Goal: Transaction & Acquisition: Download file/media

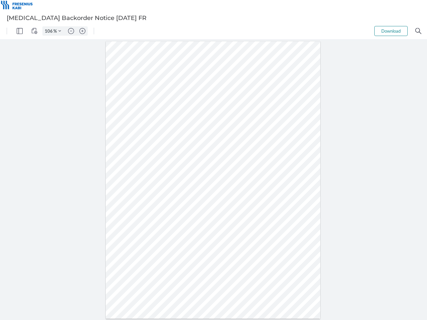
click at [20, 31] on img "Panel" at bounding box center [20, 31] width 6 height 6
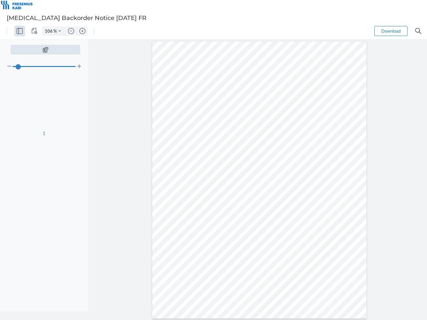
click at [34, 31] on img "View Controls" at bounding box center [34, 31] width 6 height 6
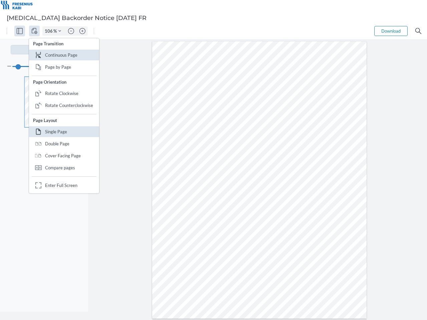
click at [50, 31] on input "106" at bounding box center [48, 31] width 11 height 6
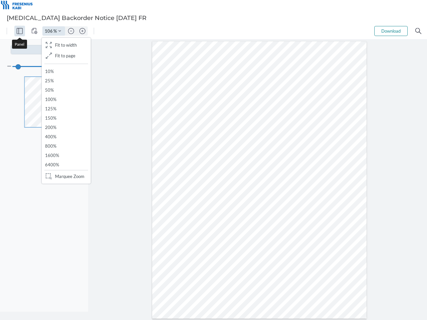
click at [60, 31] on img "Zoom Controls" at bounding box center [59, 31] width 3 height 3
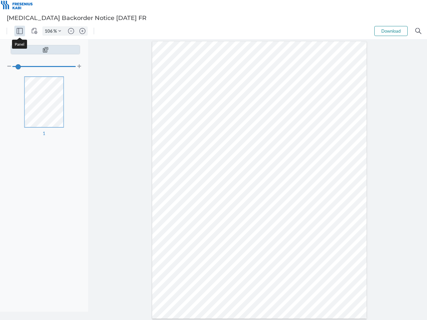
click at [71, 31] on img "Zoom out" at bounding box center [71, 31] width 6 height 6
click at [82, 31] on img "Zoom in" at bounding box center [82, 31] width 6 height 6
type input "106"
click at [391, 31] on button "Download" at bounding box center [390, 31] width 33 height 10
click at [418, 31] on img "Search" at bounding box center [418, 31] width 6 height 6
